Goal: Navigation & Orientation: Find specific page/section

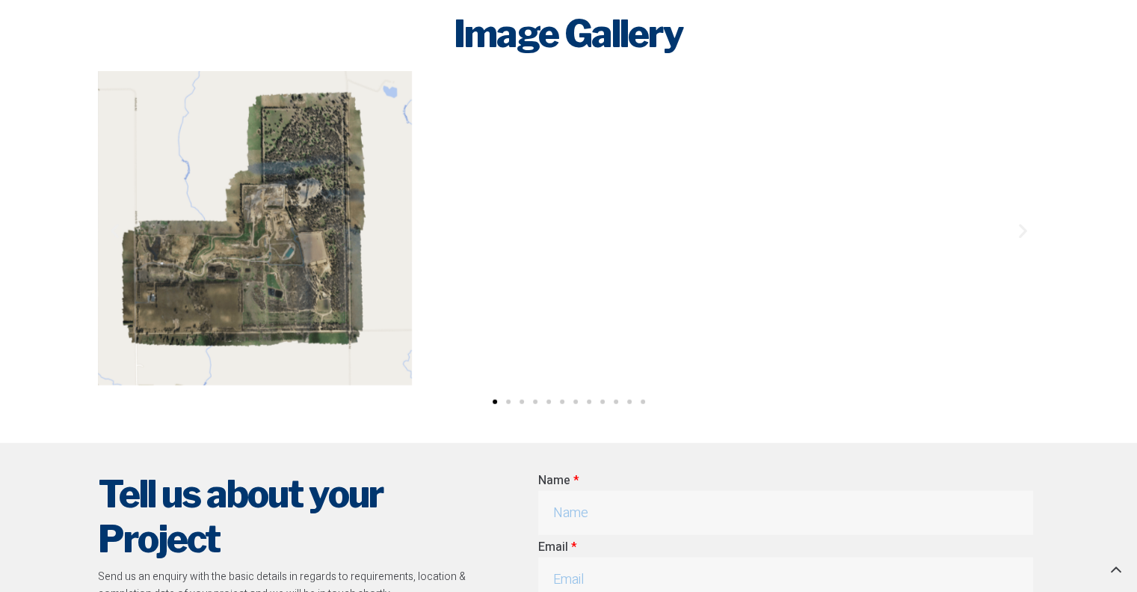
scroll to position [4038, 0]
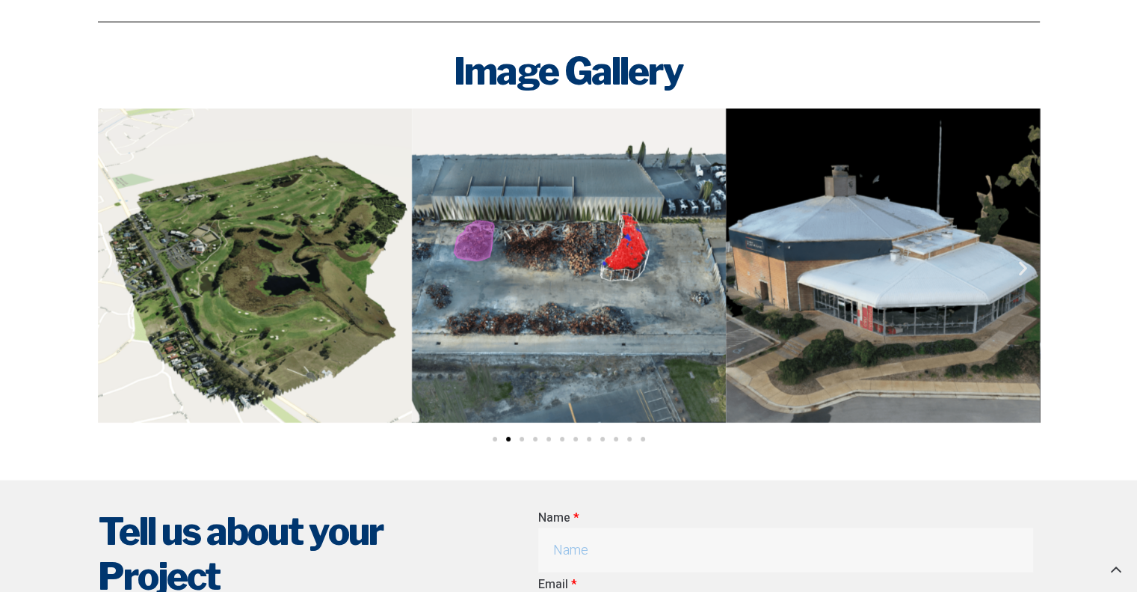
click at [1024, 267] on icon "Next slide" at bounding box center [1023, 268] width 19 height 19
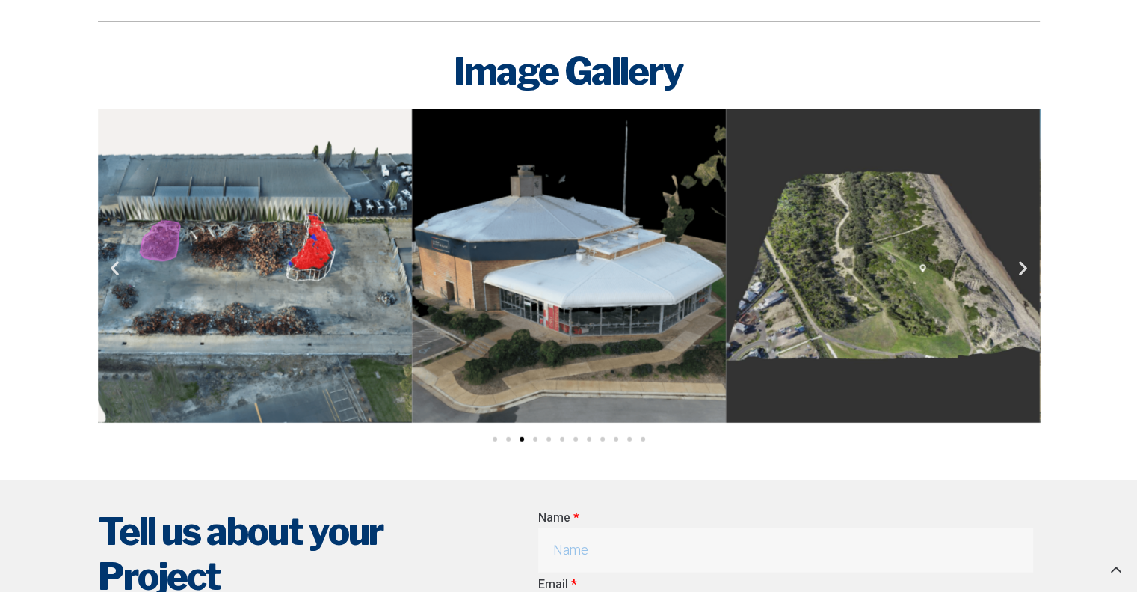
click at [1024, 267] on icon "Next slide" at bounding box center [1023, 268] width 19 height 19
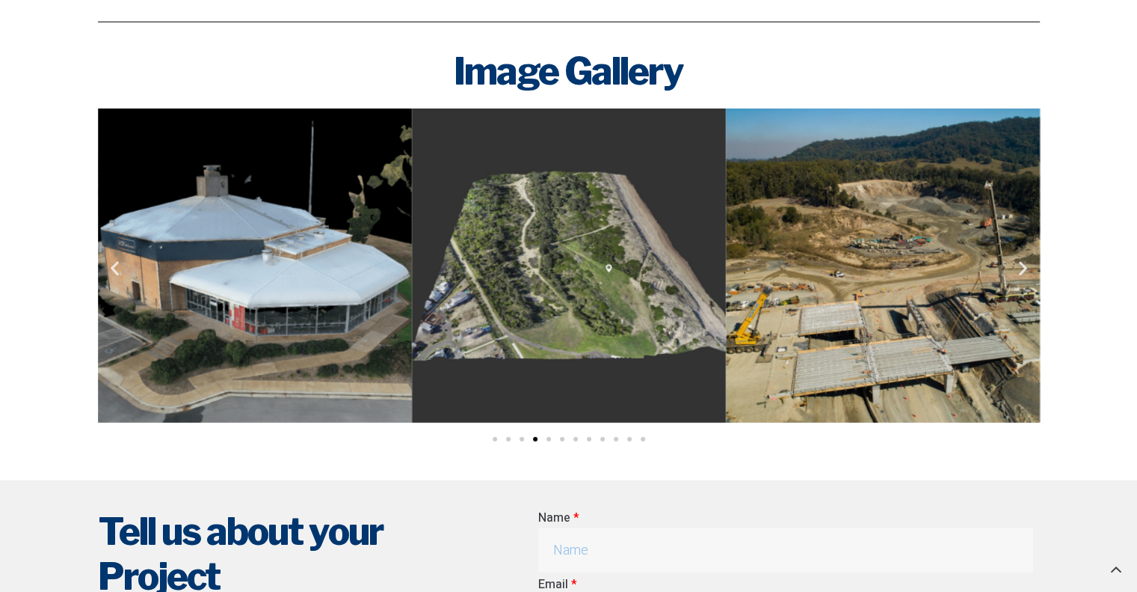
click at [1024, 267] on icon "Next slide" at bounding box center [1023, 268] width 19 height 19
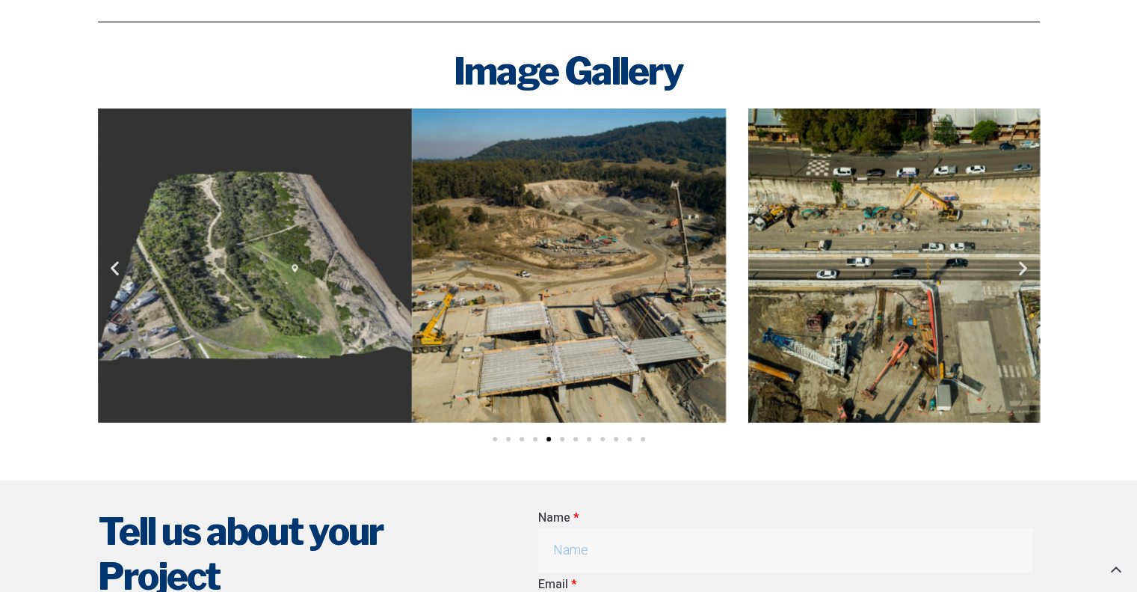
click at [1024, 267] on icon "Next slide" at bounding box center [1023, 268] width 19 height 19
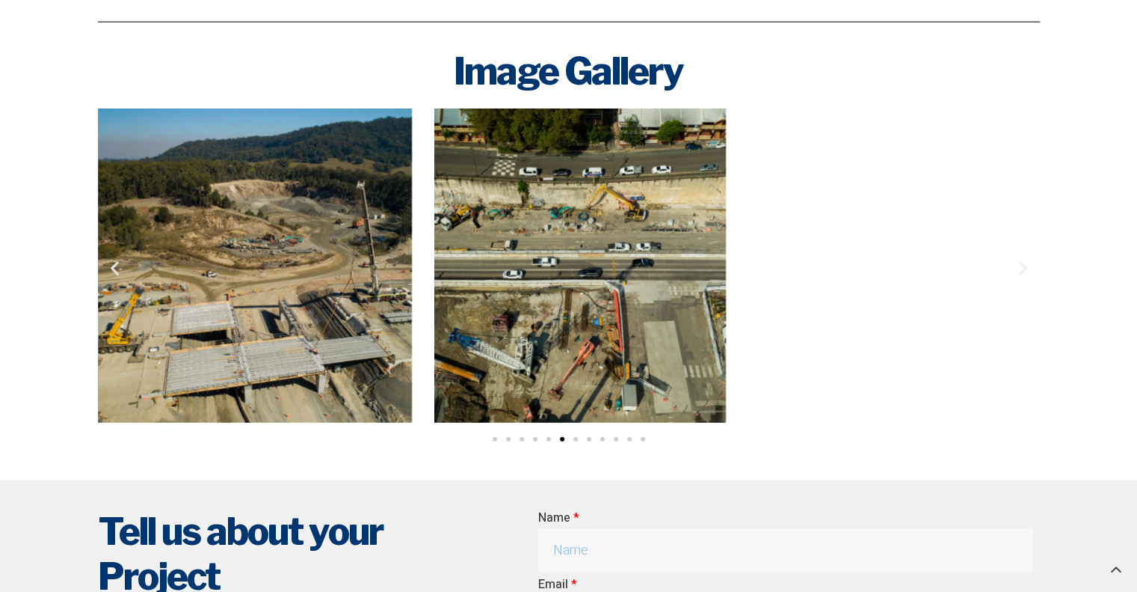
click at [1024, 267] on icon "Next slide" at bounding box center [1023, 268] width 19 height 19
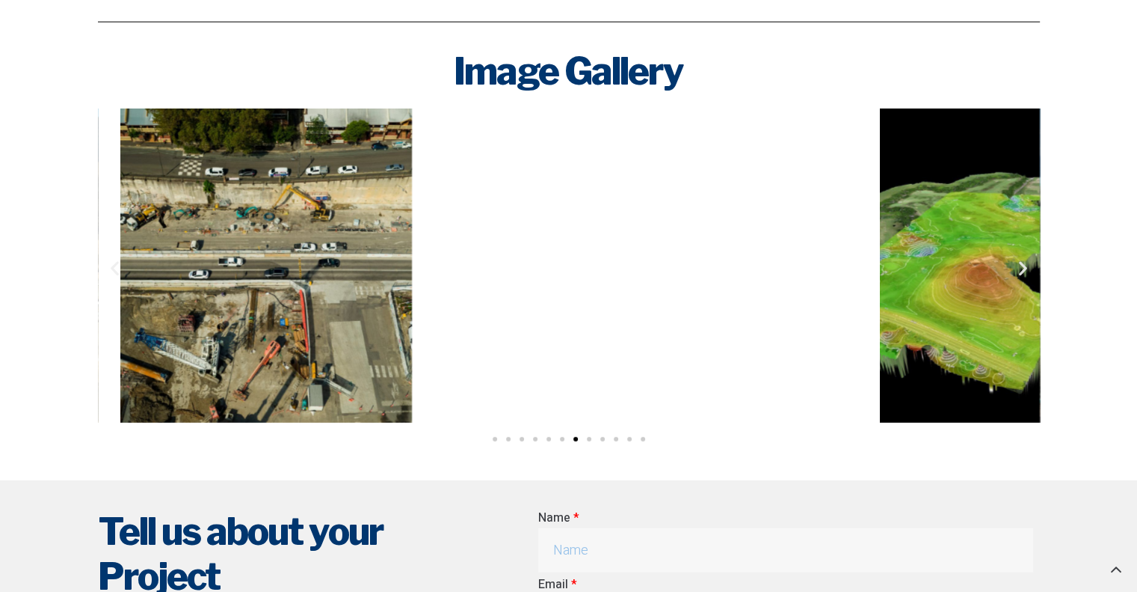
click at [1024, 267] on icon "Next slide" at bounding box center [1023, 268] width 19 height 19
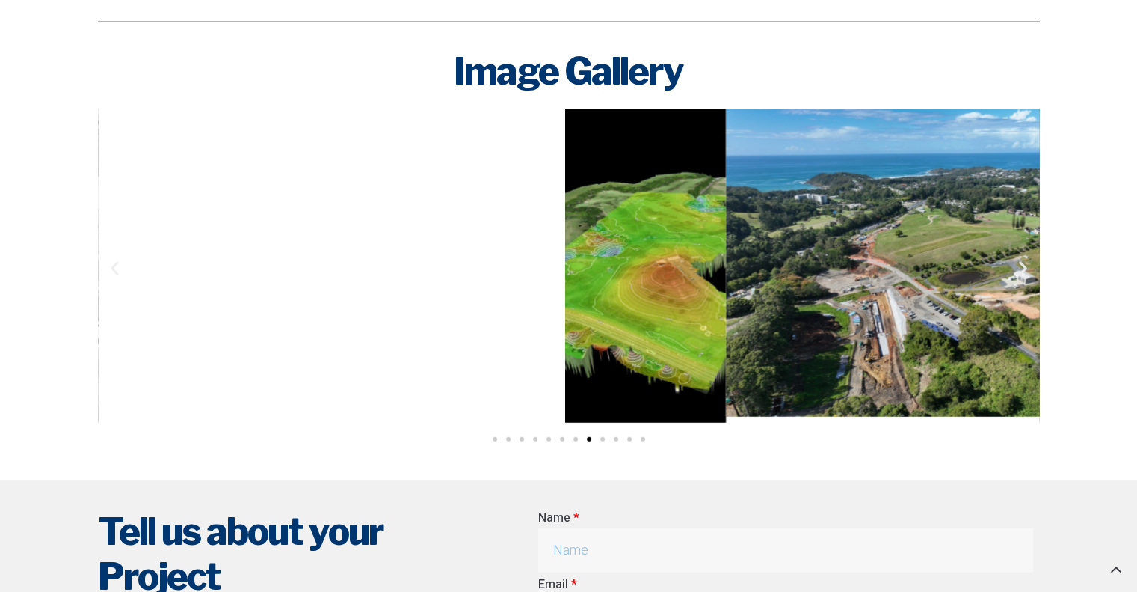
click at [1024, 267] on icon "Next slide" at bounding box center [1023, 268] width 19 height 19
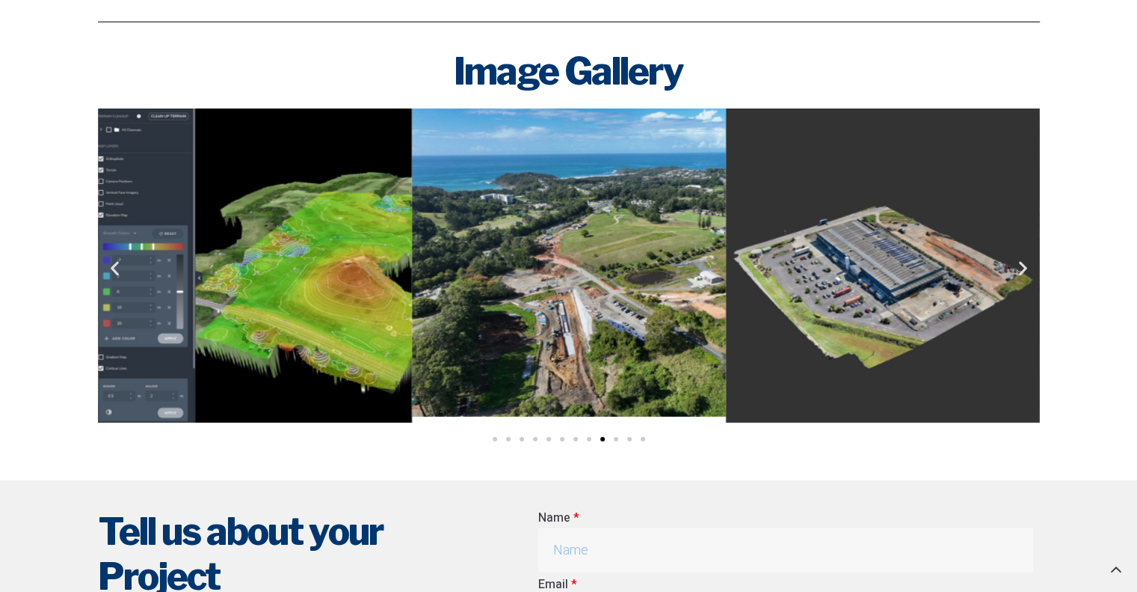
click at [1024, 267] on icon "Next slide" at bounding box center [1023, 268] width 19 height 19
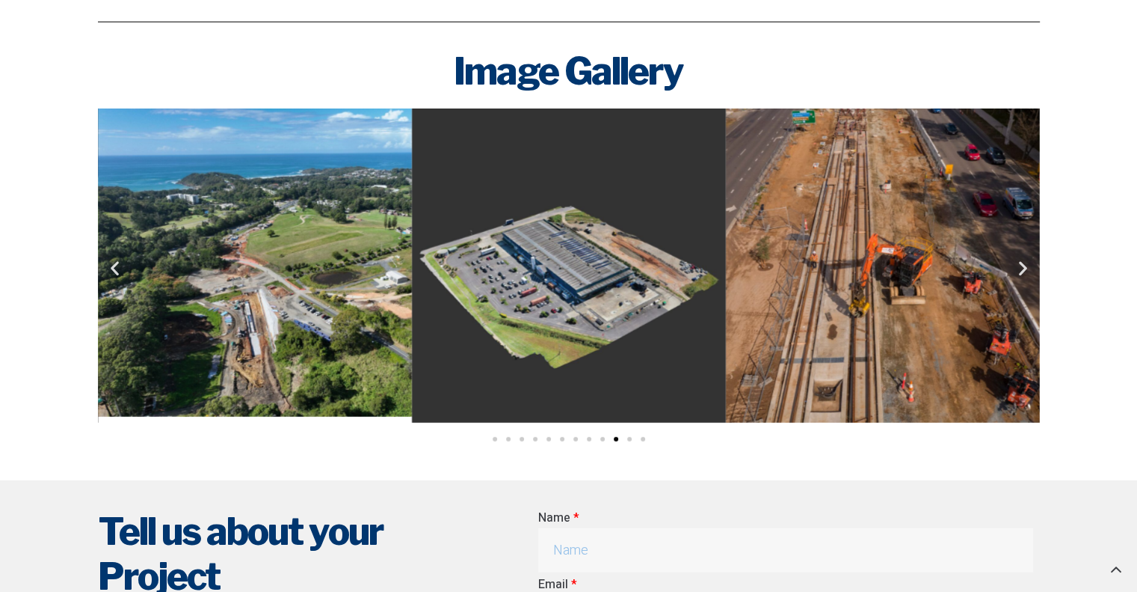
click at [1024, 267] on icon "Next slide" at bounding box center [1023, 268] width 19 height 19
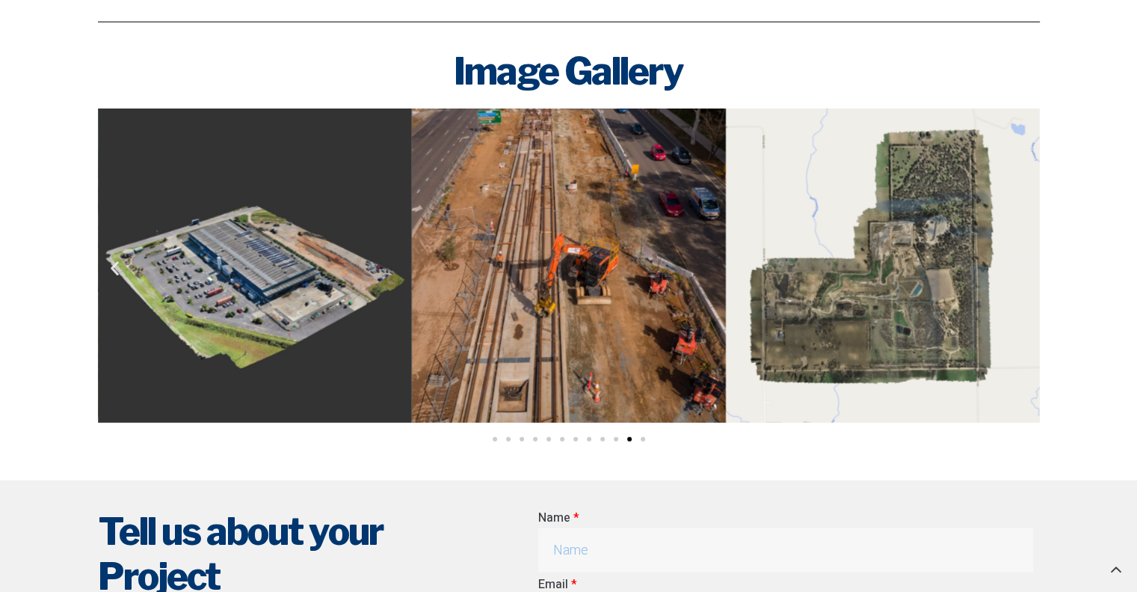
click at [1024, 267] on icon "Next slide" at bounding box center [1023, 268] width 19 height 19
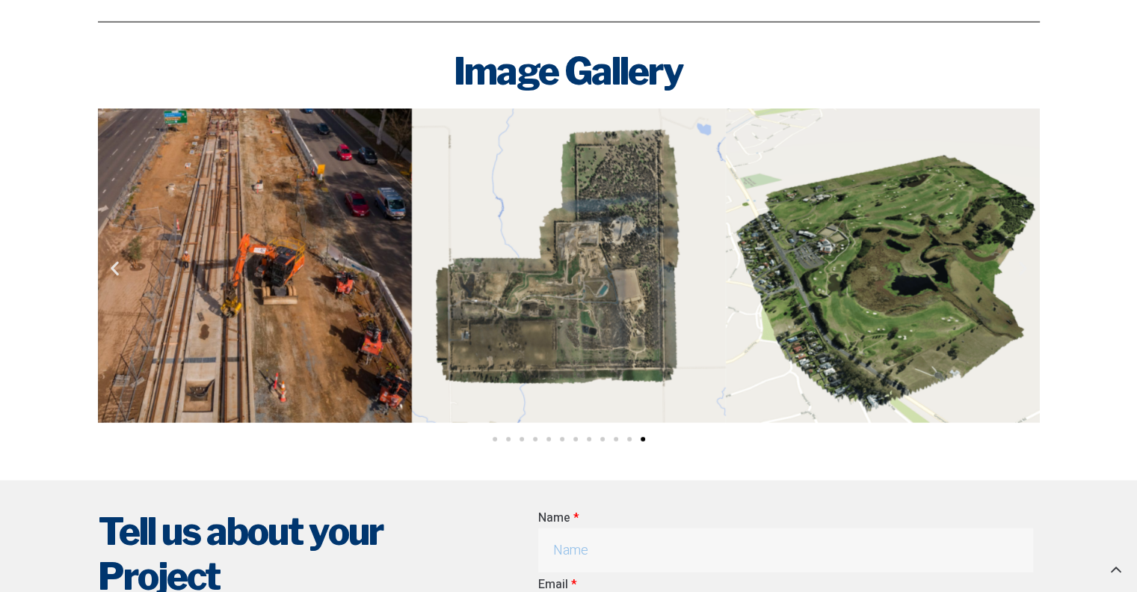
click at [1024, 267] on icon "Next slide" at bounding box center [1023, 268] width 19 height 19
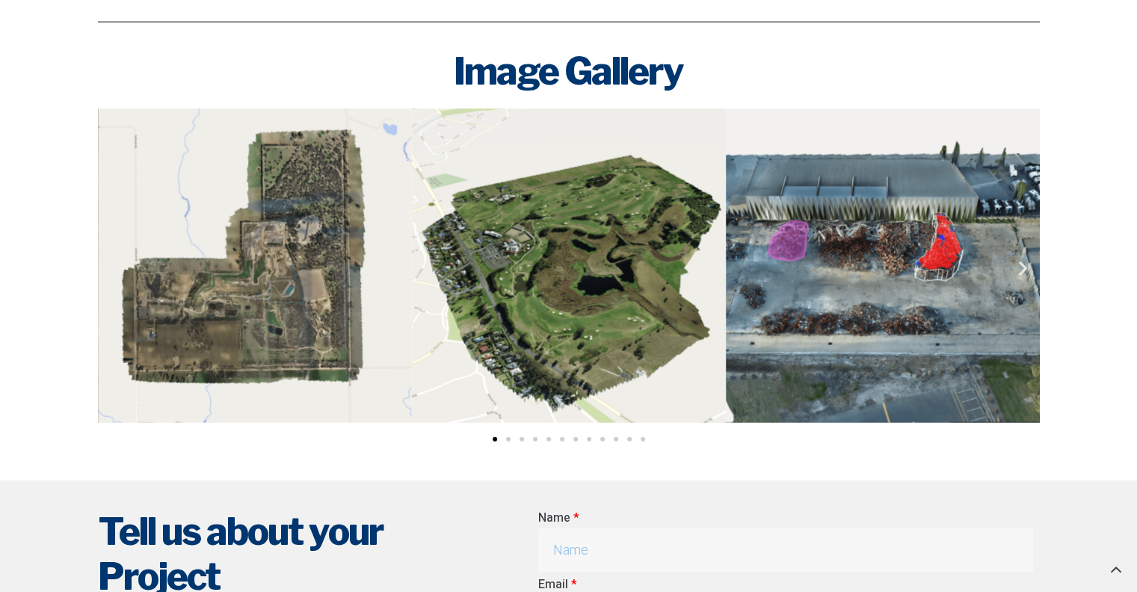
click at [1024, 267] on icon "Next slide" at bounding box center [1023, 268] width 19 height 19
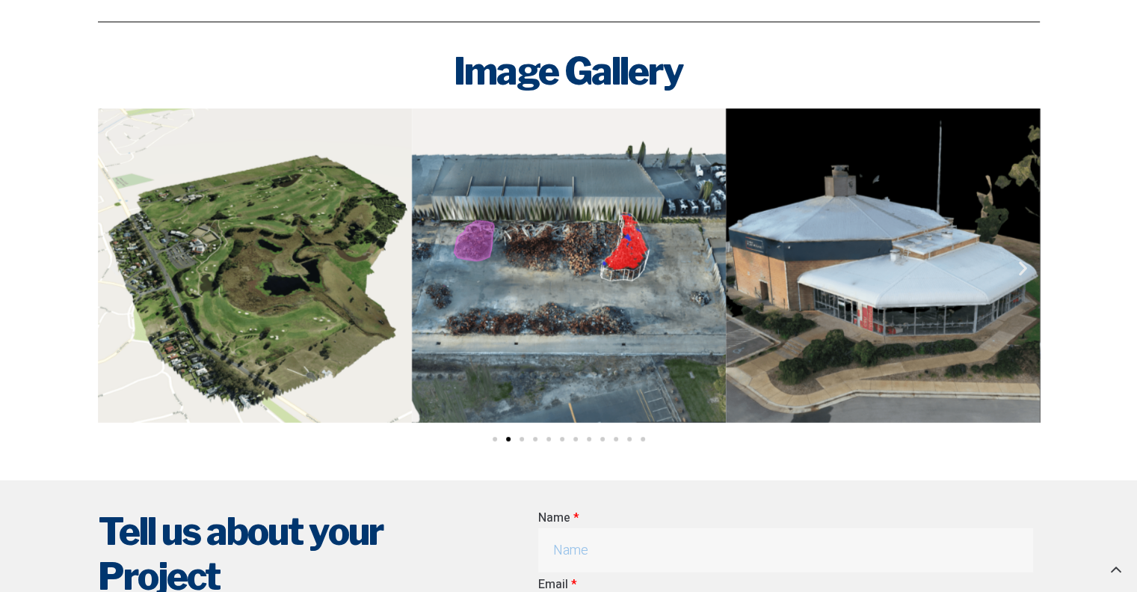
click at [1024, 267] on icon "Next slide" at bounding box center [1023, 268] width 19 height 19
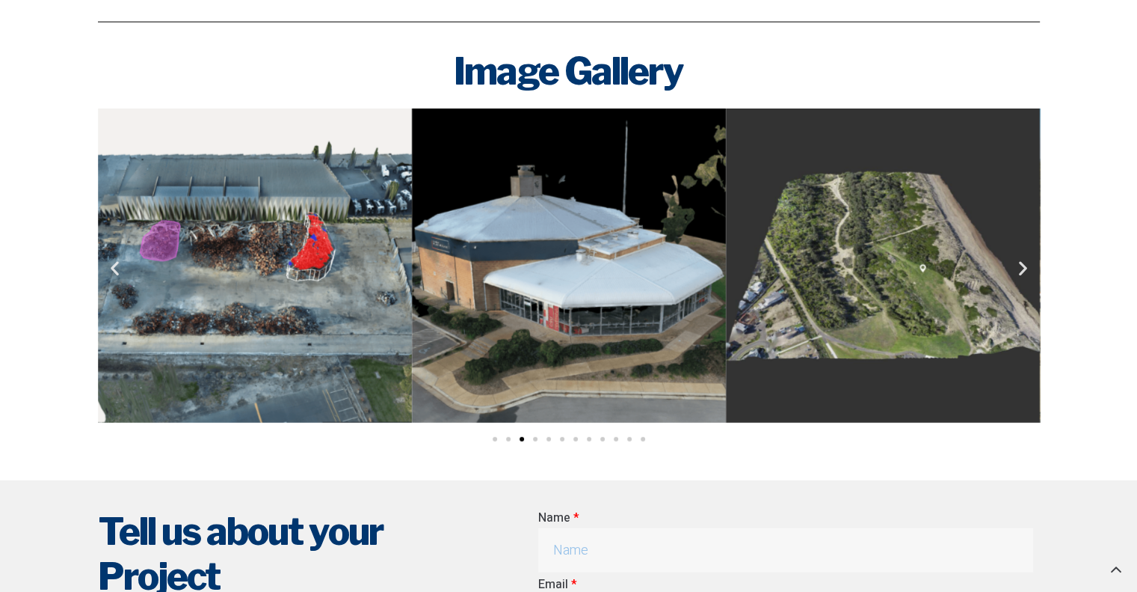
click at [1024, 267] on icon "Next slide" at bounding box center [1023, 268] width 19 height 19
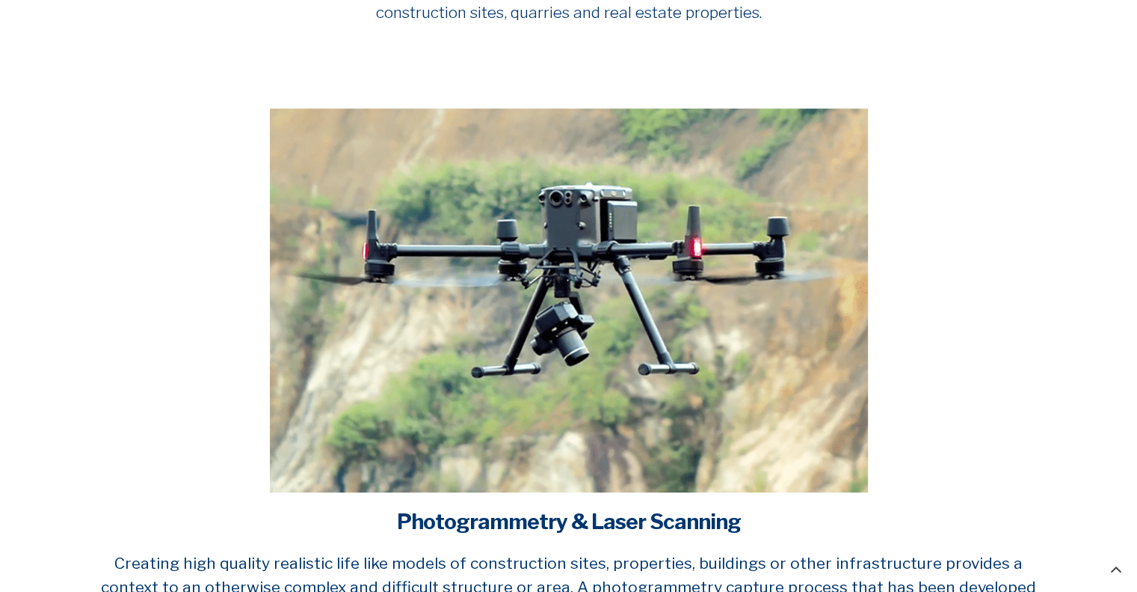
scroll to position [598, 0]
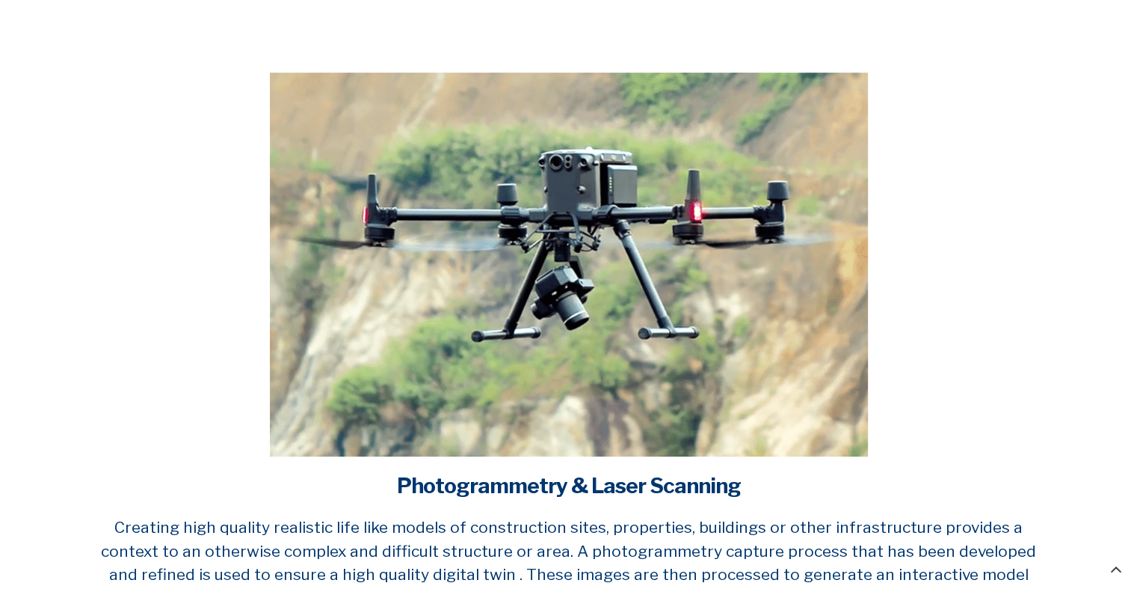
click at [1092, 374] on section at bounding box center [568, 264] width 1137 height 399
